Goal: Transaction & Acquisition: Purchase product/service

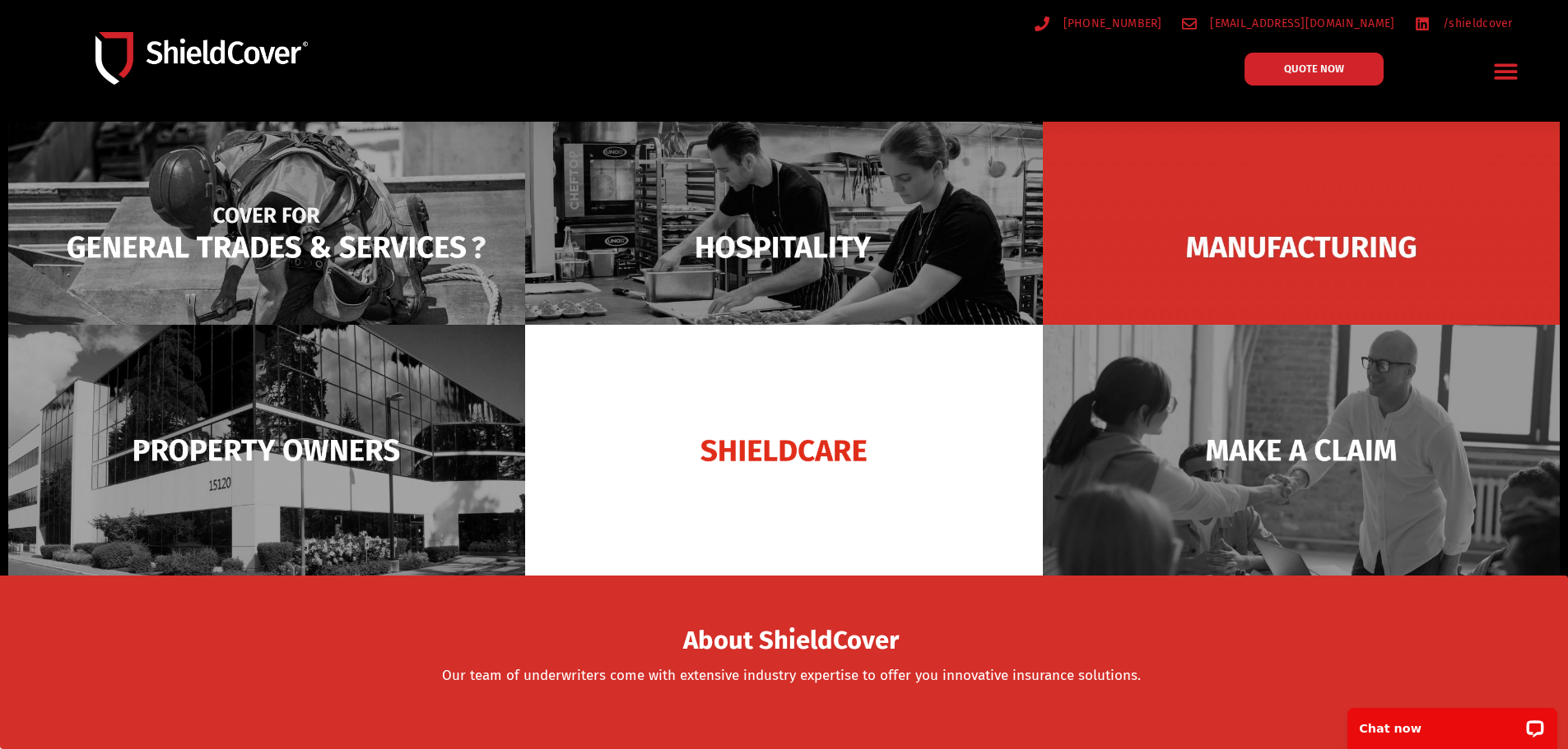
scroll to position [164, 0]
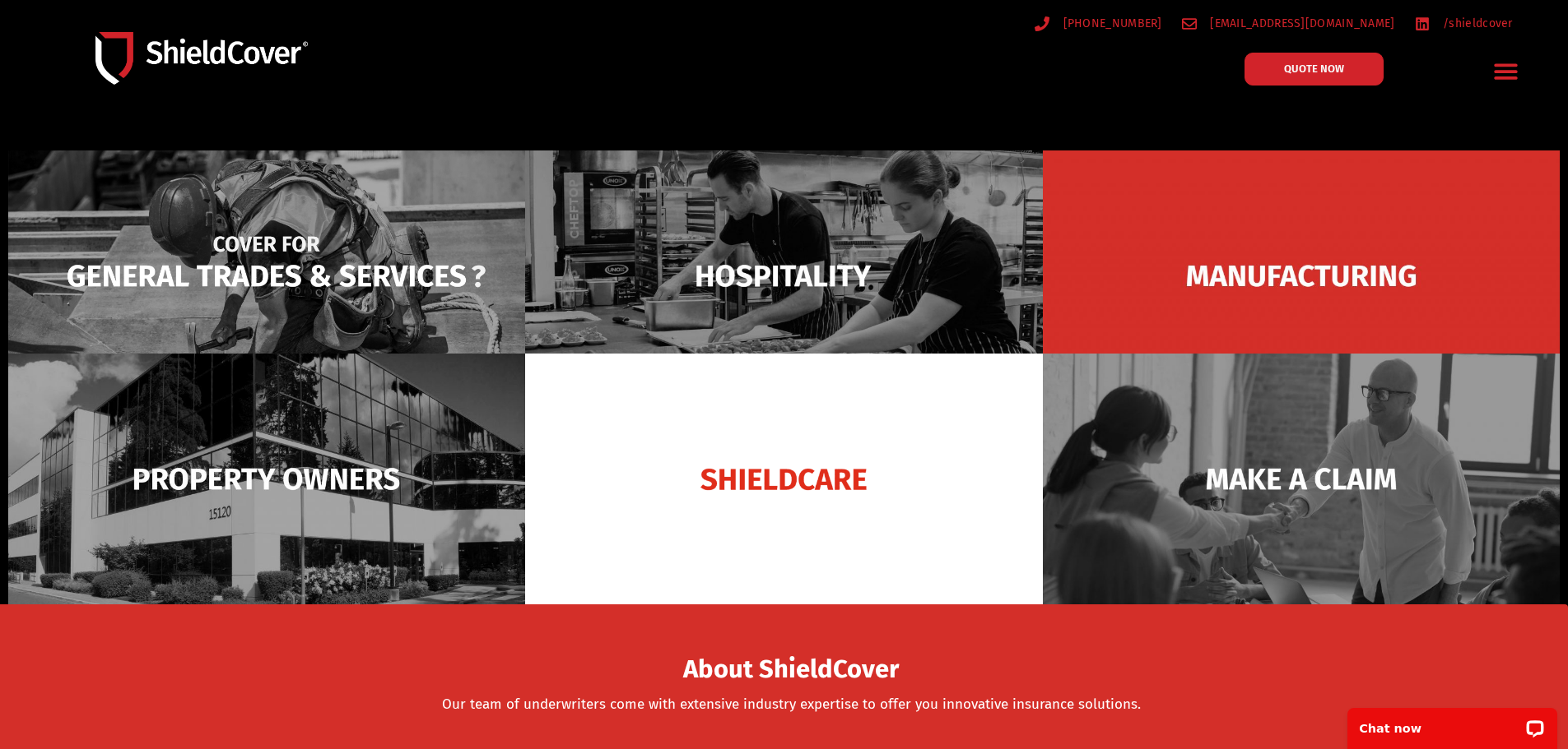
click at [344, 259] on img at bounding box center [266, 276] width 517 height 251
click at [344, 263] on img at bounding box center [266, 276] width 517 height 251
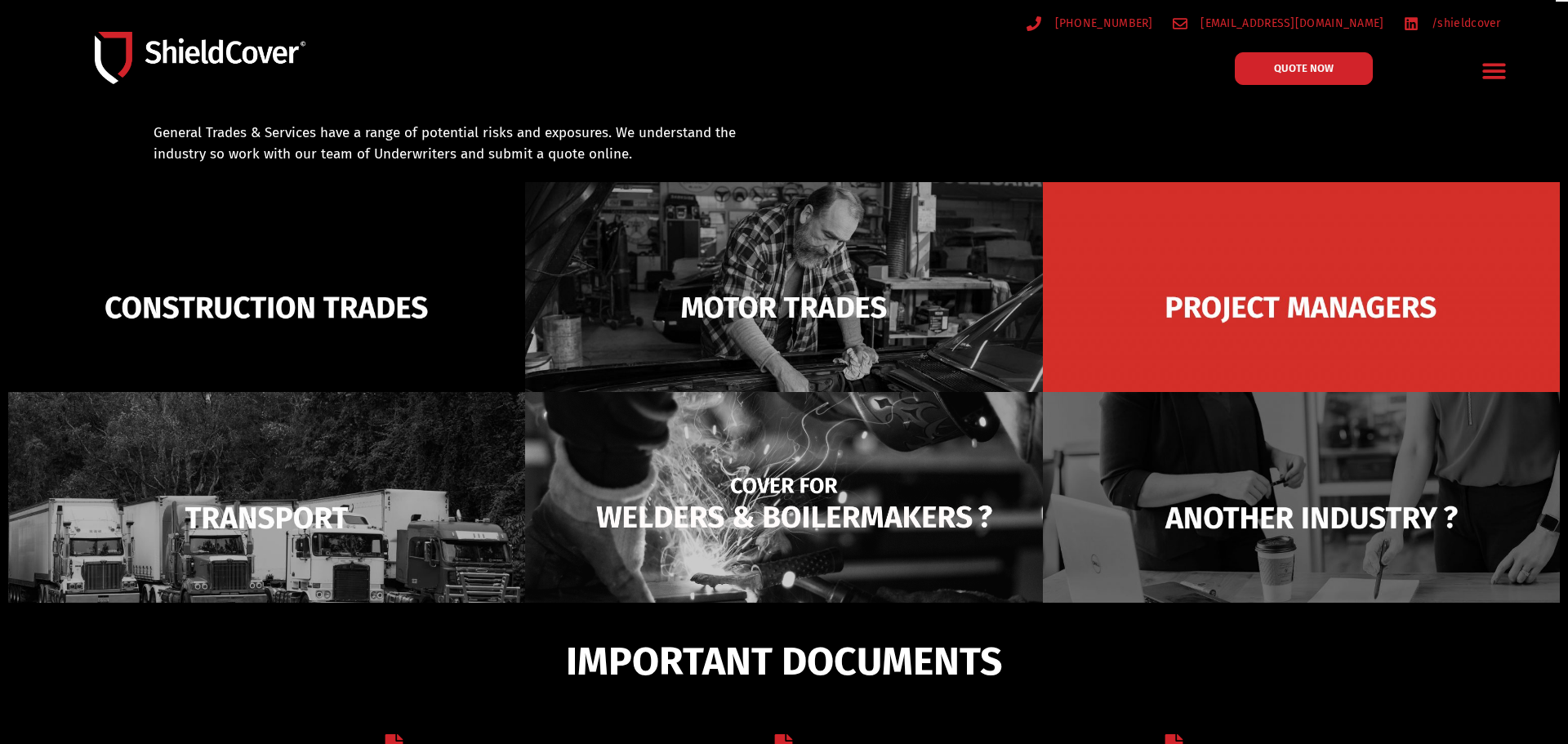
scroll to position [117, 0]
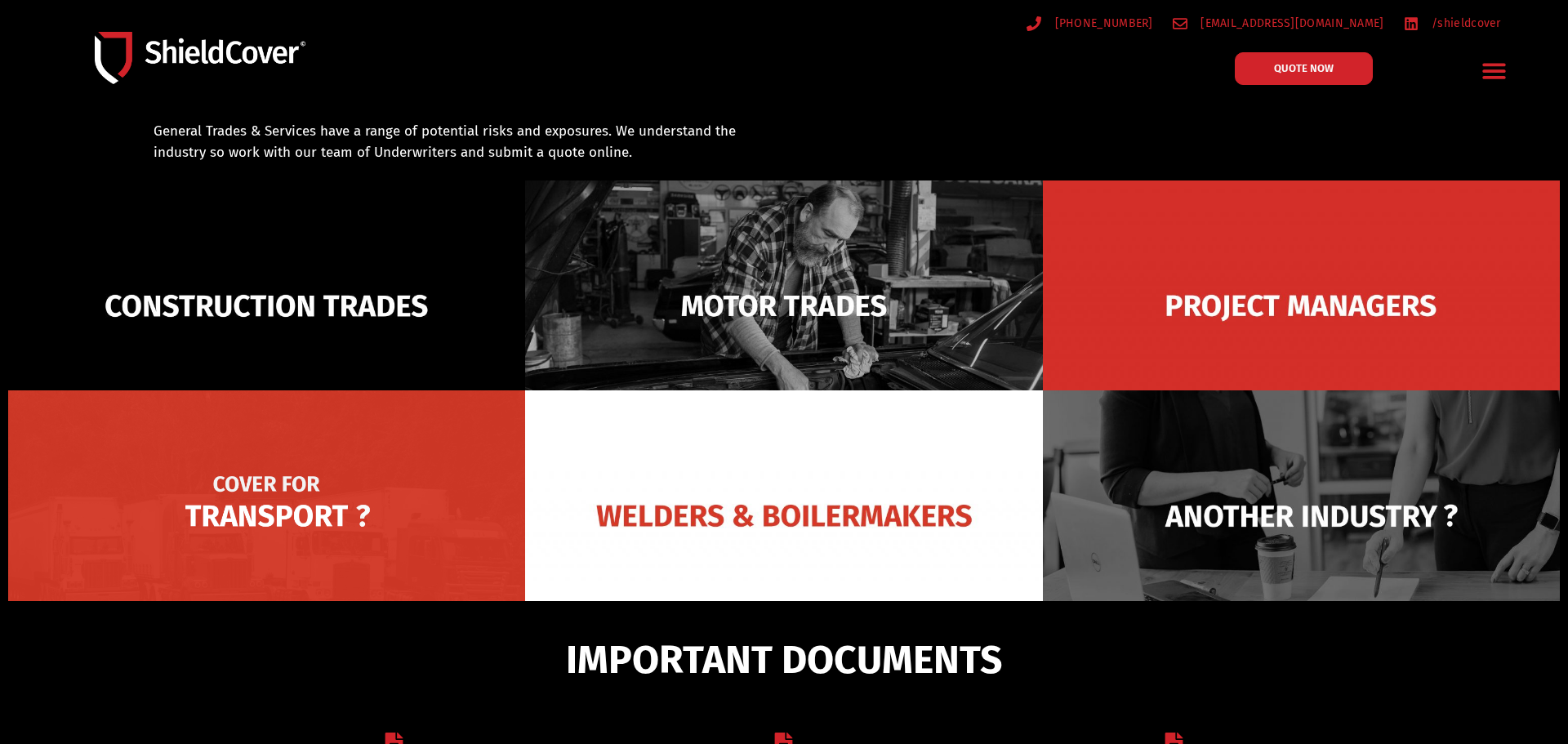
click at [395, 471] on img at bounding box center [266, 515] width 517 height 251
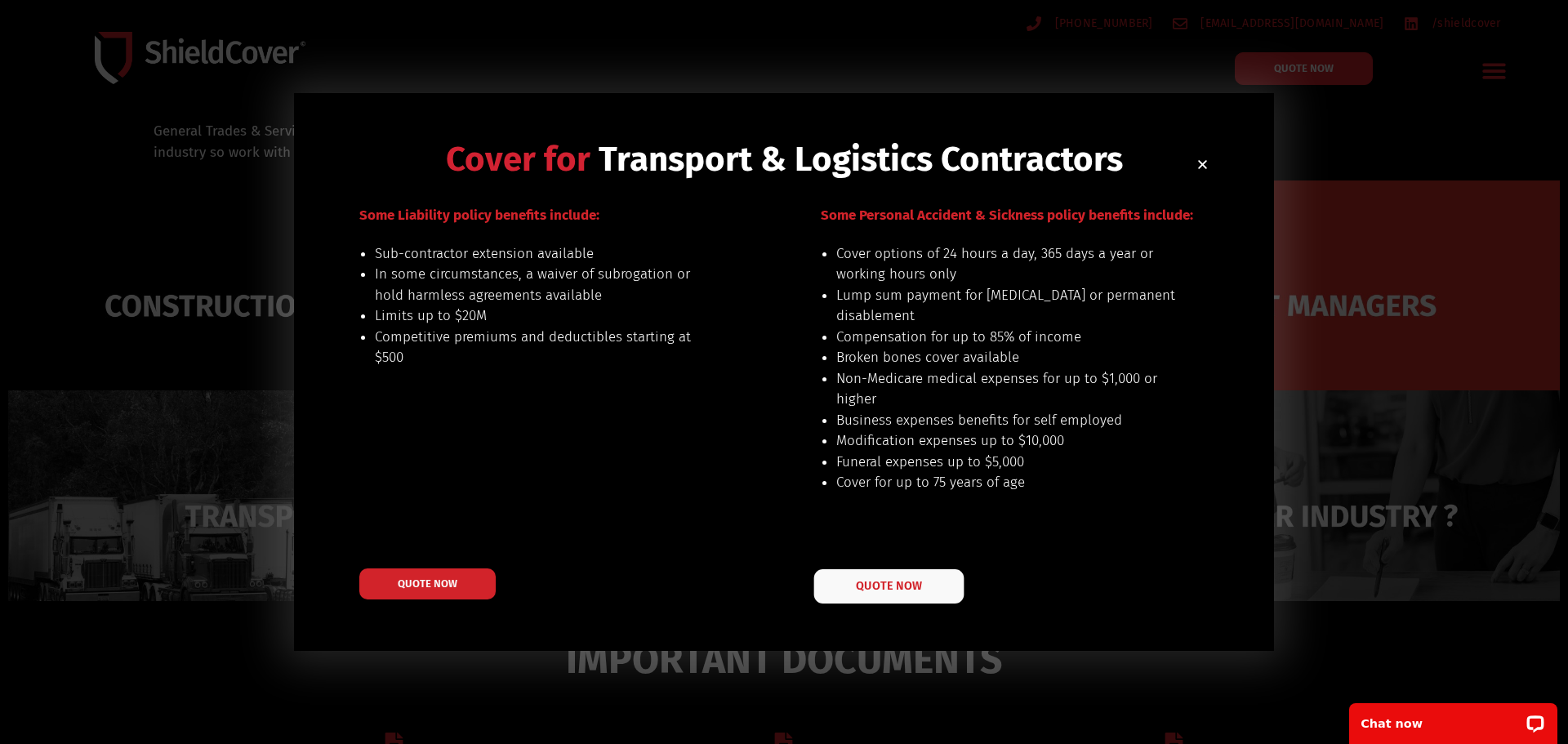
click at [915, 593] on span "QUOTE NOW" at bounding box center [888, 587] width 66 height 12
